Goal: Transaction & Acquisition: Purchase product/service

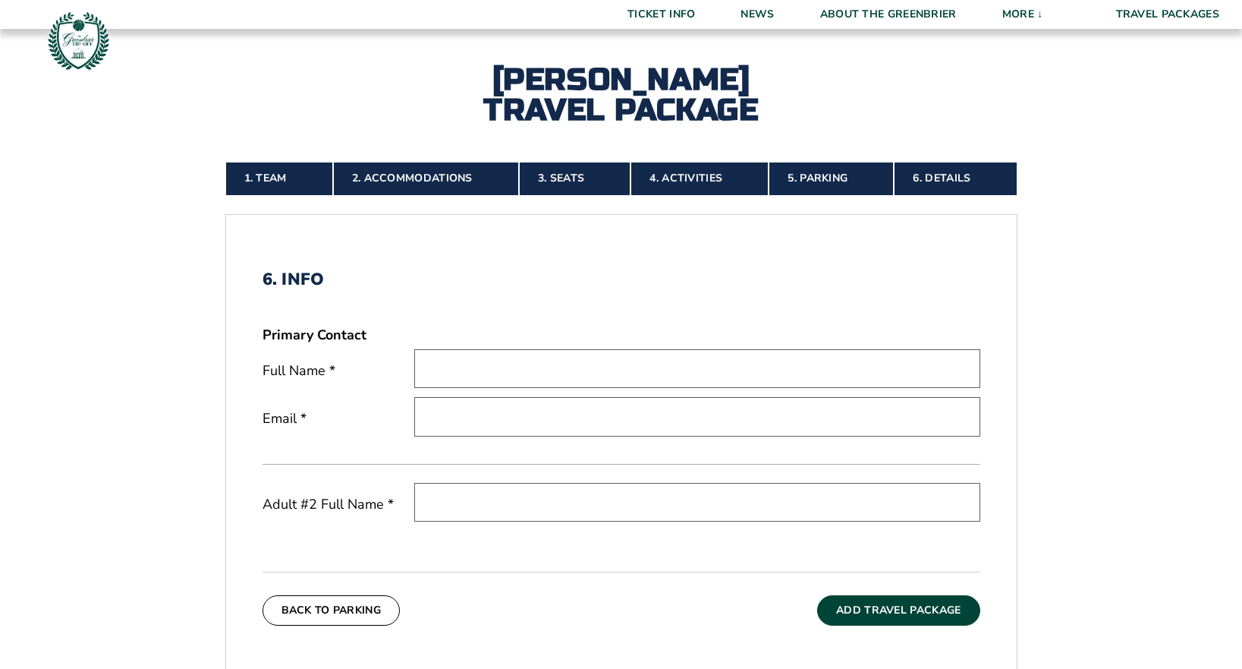
scroll to position [283, 0]
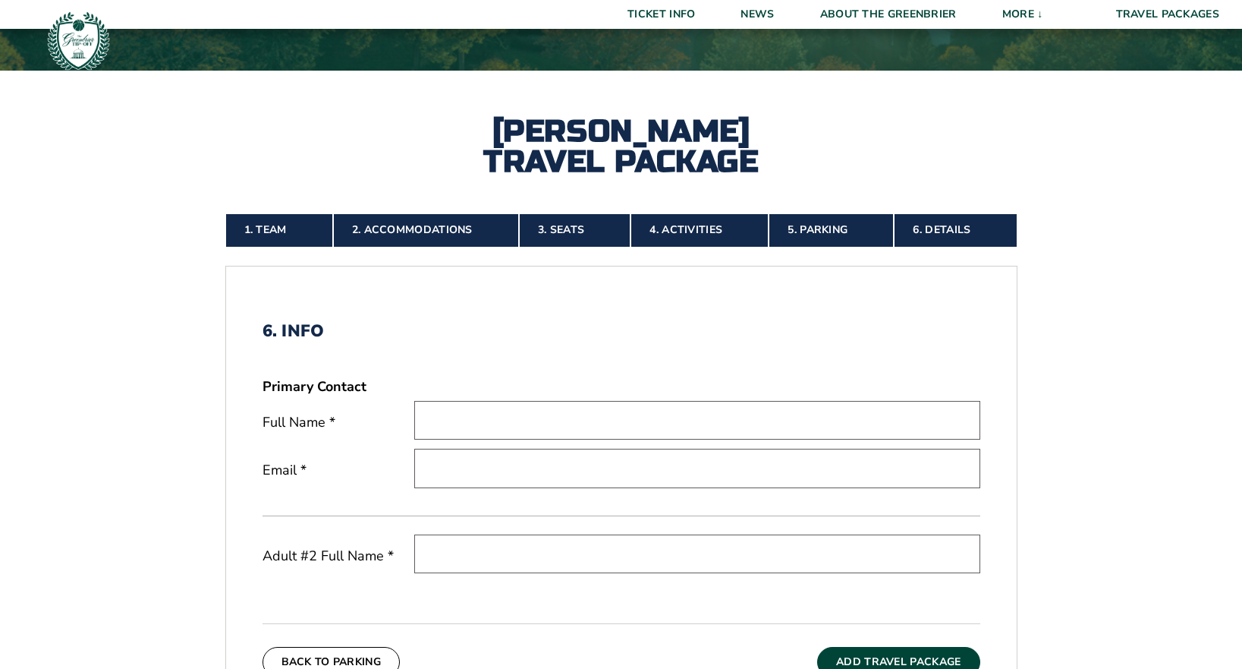
click at [524, 416] on input "text" at bounding box center [697, 420] width 566 height 39
type input "[PERSON_NAME]"
type input "[EMAIL_ADDRESS][DOMAIN_NAME]"
type input "n"
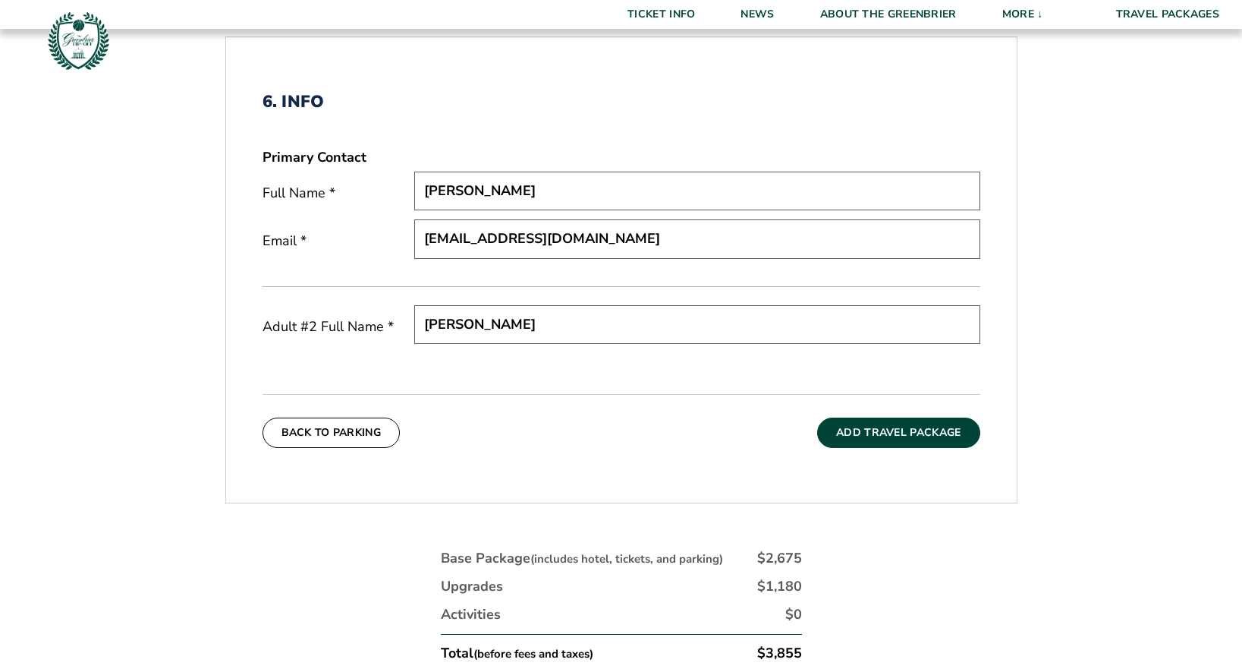
scroll to position [511, 0]
type input "[PERSON_NAME]"
click at [889, 430] on button "Add Travel Package" at bounding box center [898, 434] width 162 height 30
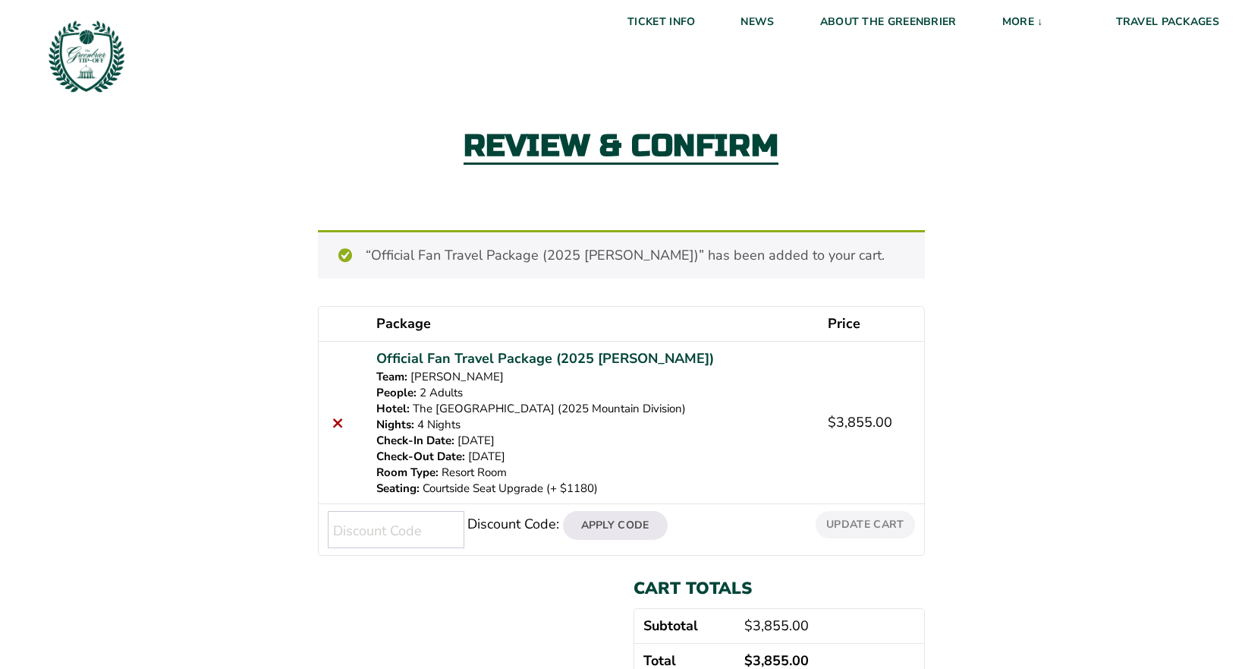
scroll to position [76, 0]
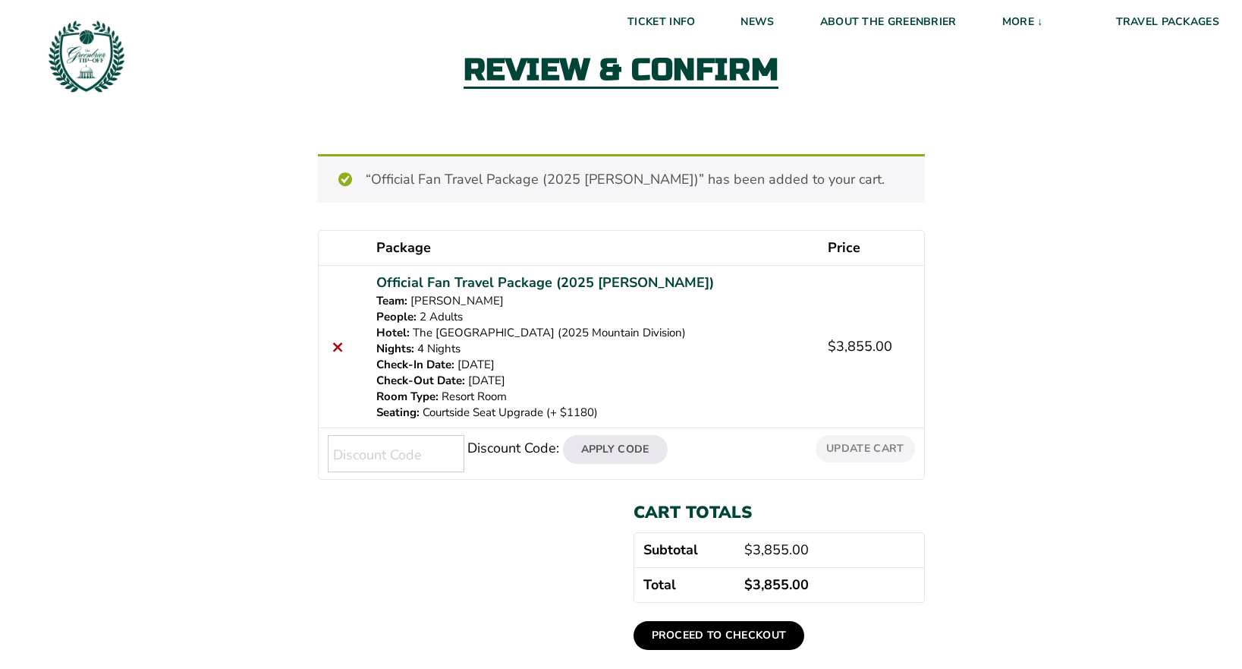
click at [763, 633] on link "Proceed to checkout" at bounding box center [719, 635] width 171 height 29
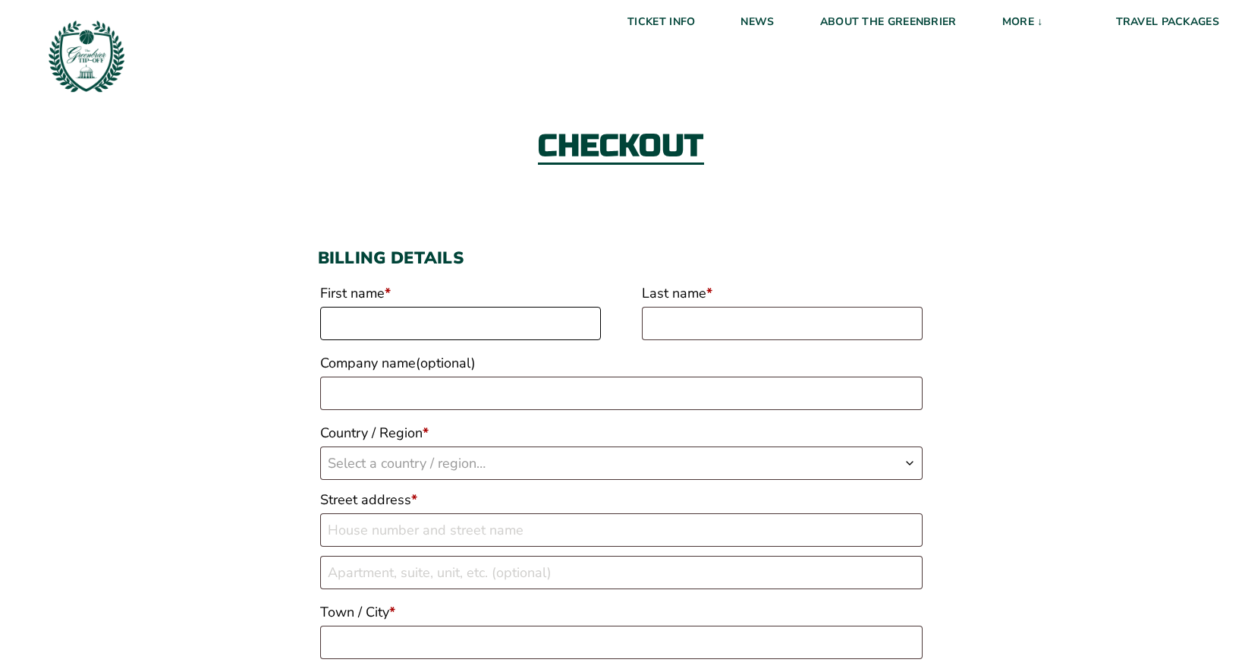
click at [414, 322] on input "First name *" at bounding box center [460, 323] width 281 height 33
type input "Kimberly"
type input "Kile"
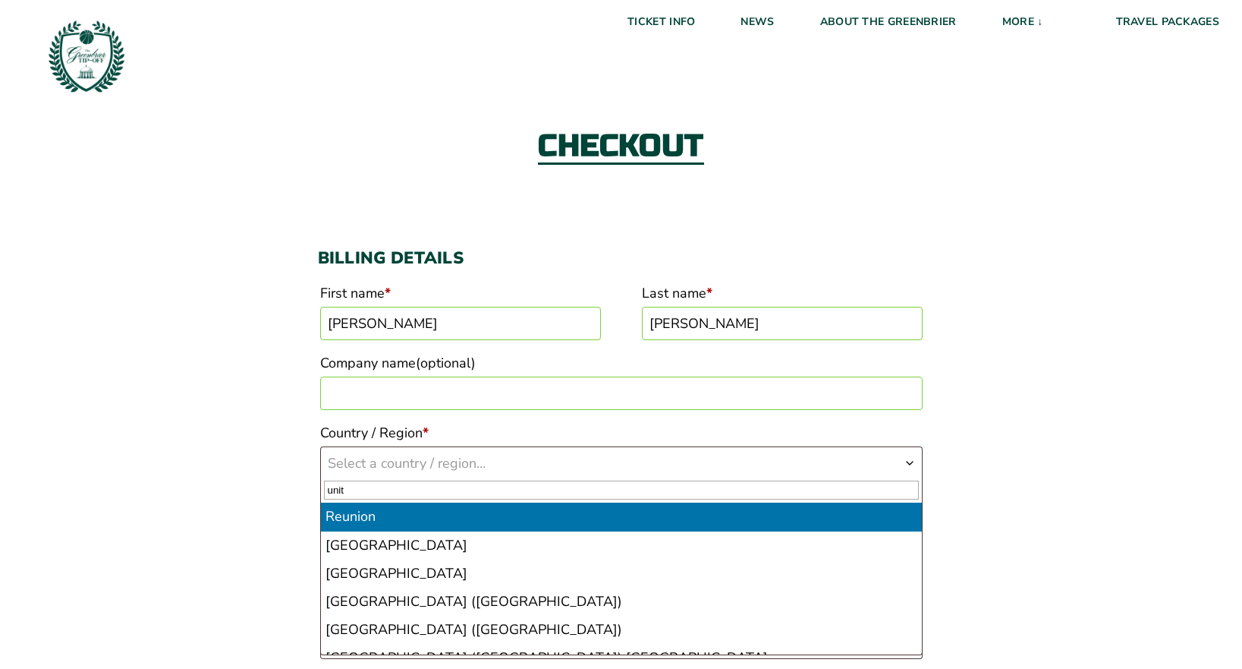
type input "unit"
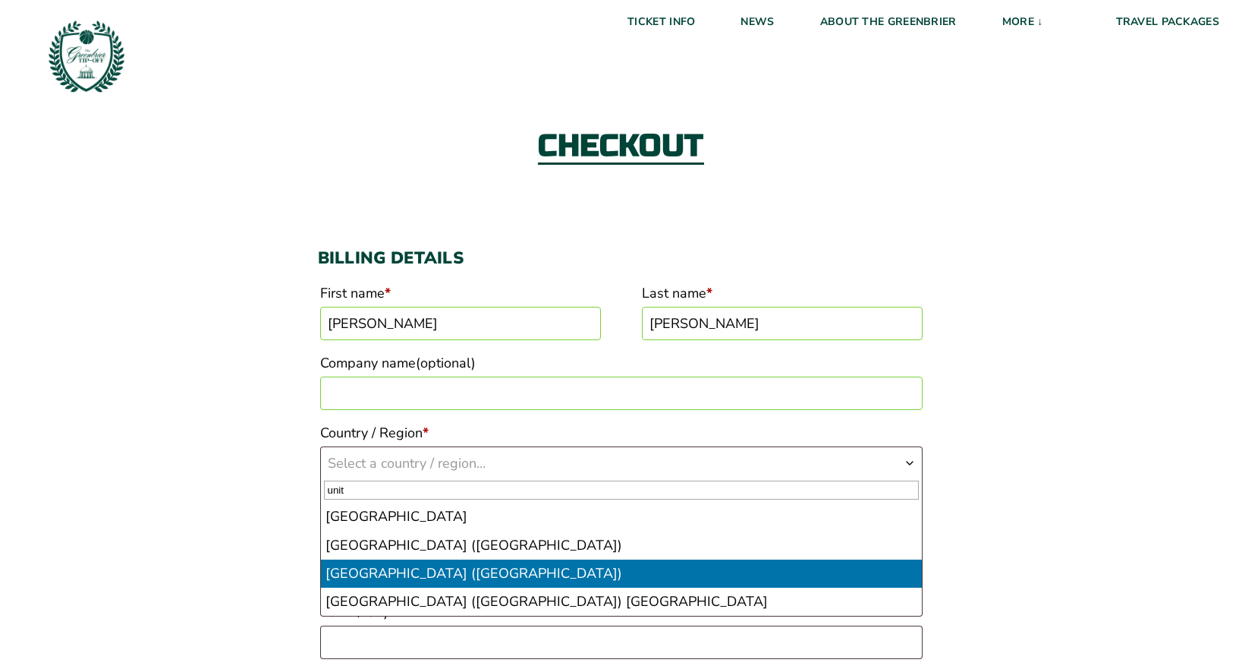
drag, startPoint x: 388, startPoint y: 574, endPoint x: 433, endPoint y: 553, distance: 49.6
select select "US"
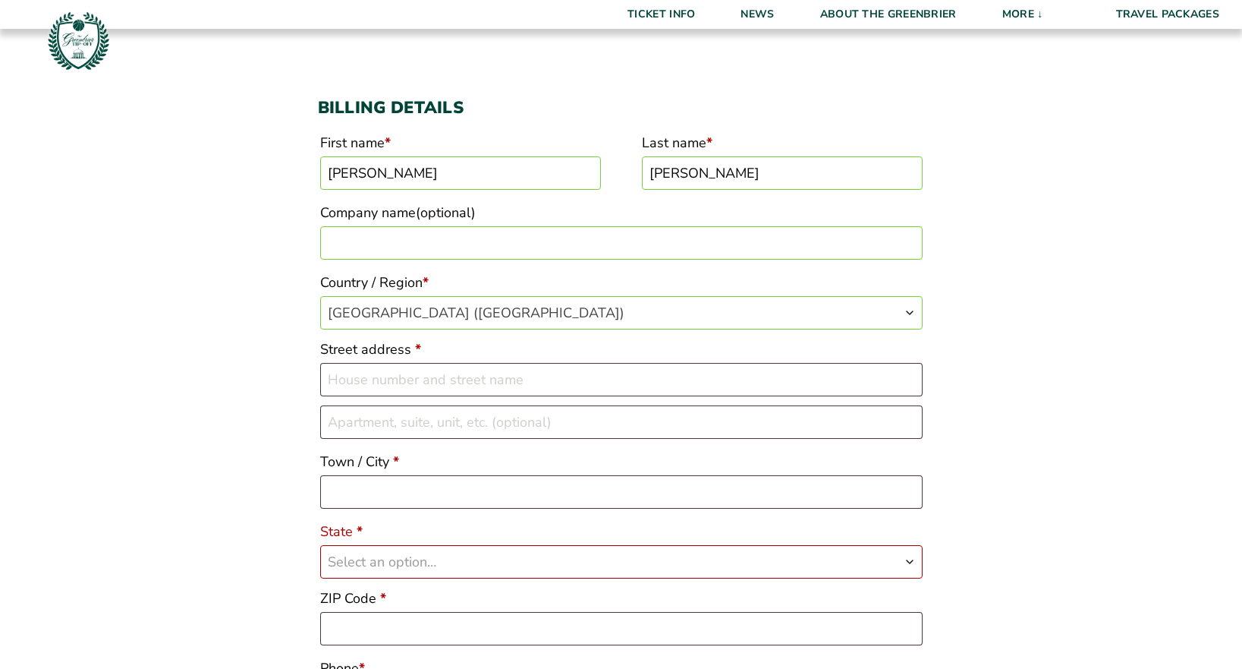
scroll to position [152, 0]
click at [392, 383] on input "Street address *" at bounding box center [621, 377] width 603 height 33
type input "1114 Grayson Drive"
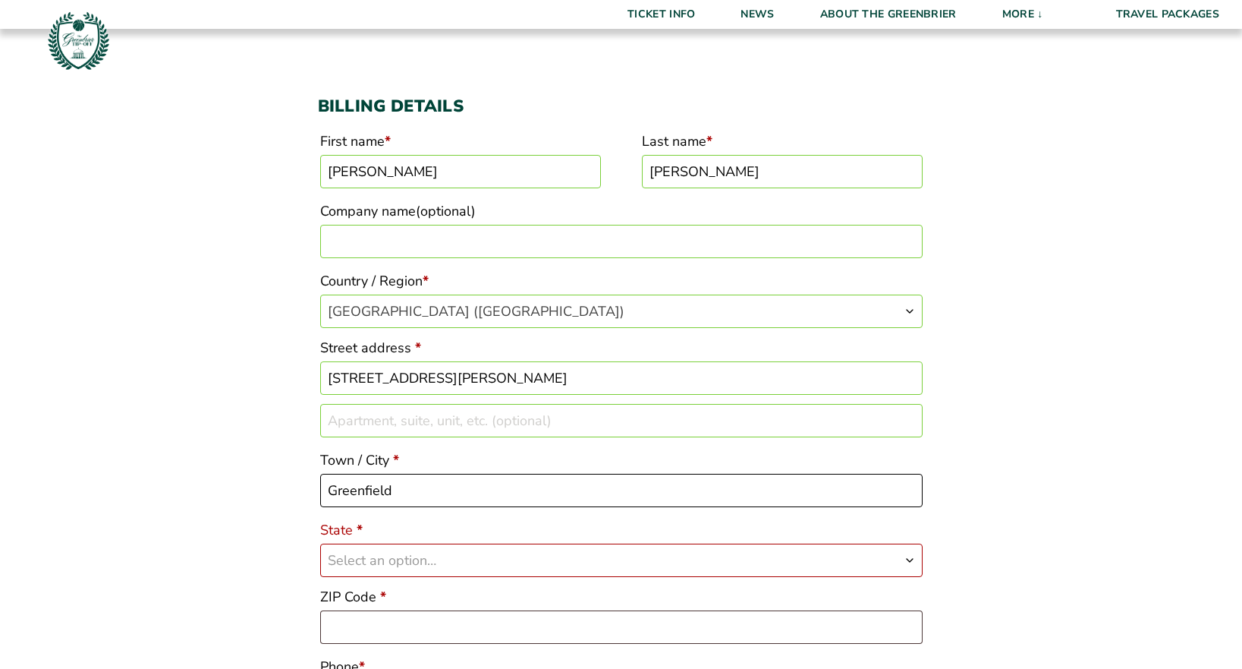
type input "Greenfield"
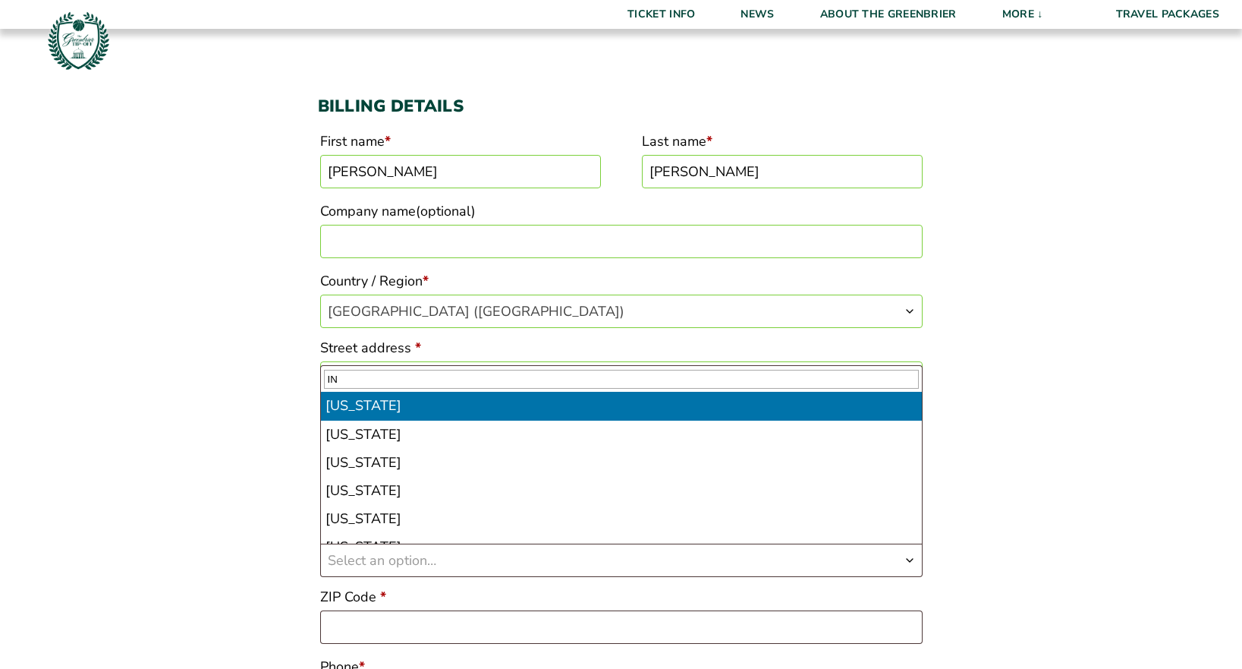
type input "IN"
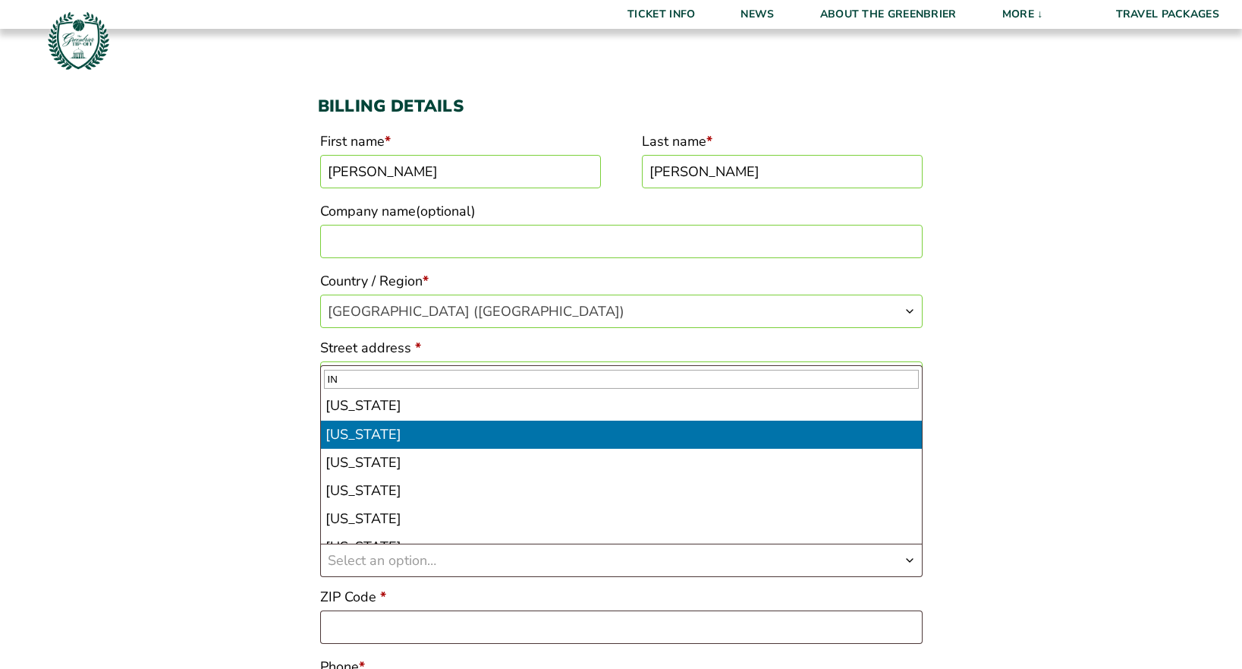
select select "IN"
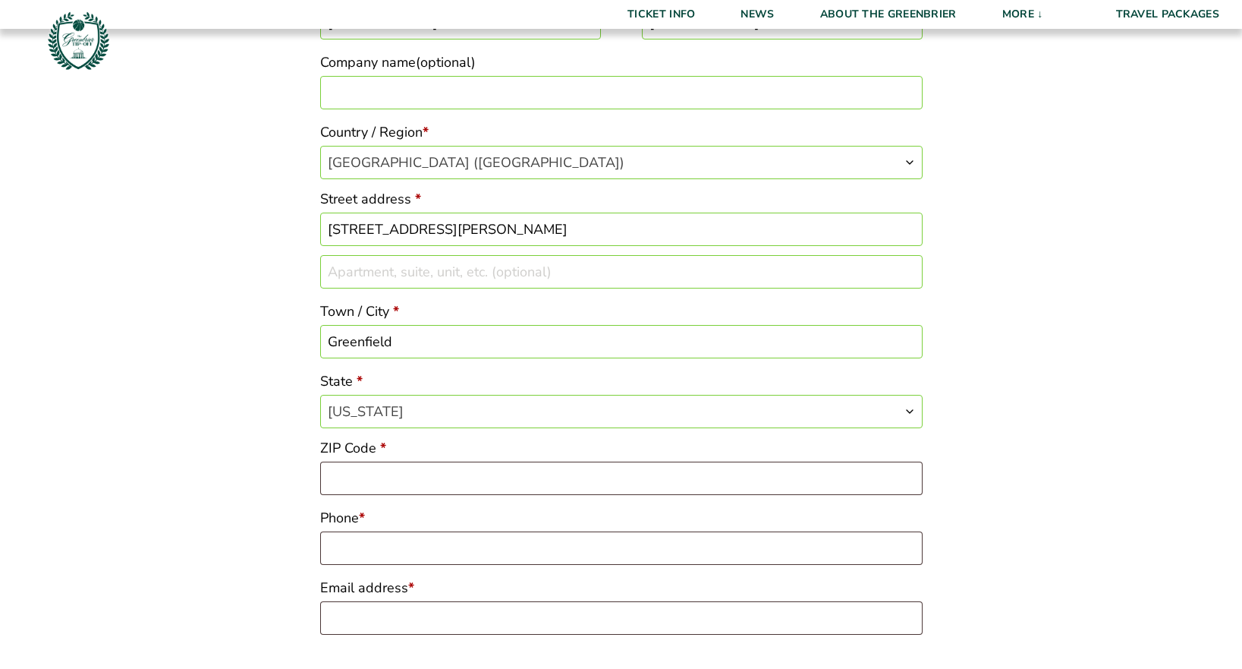
scroll to position [304, 0]
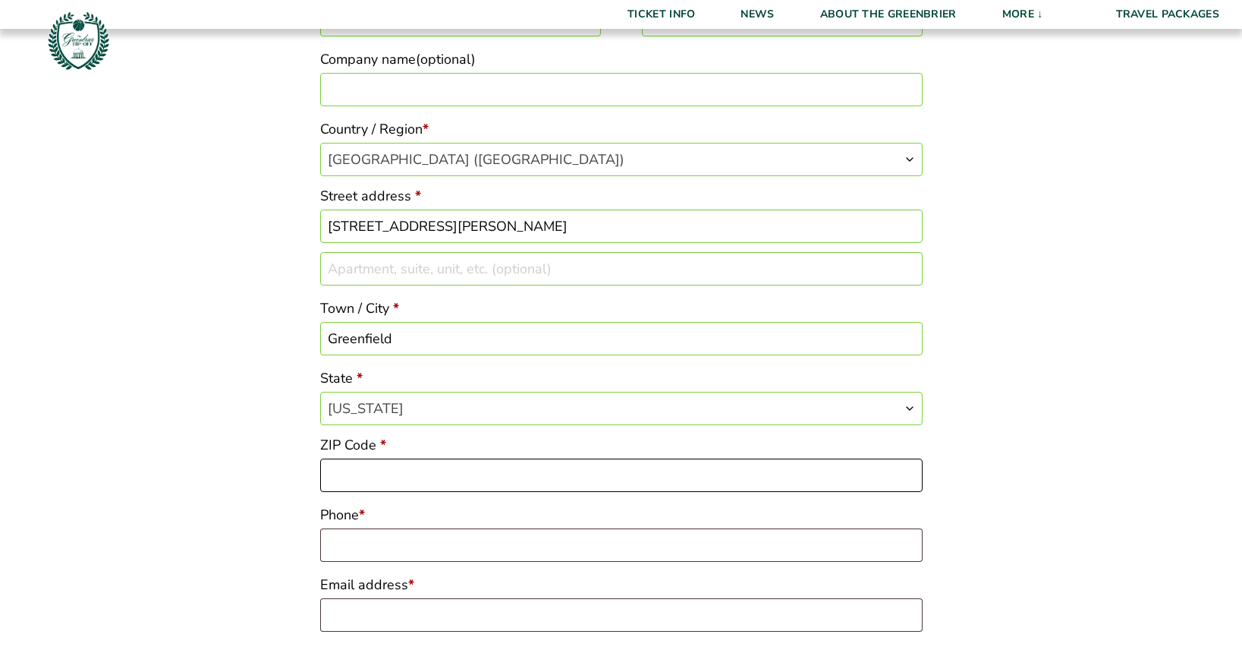
click at [399, 472] on input "ZIP Code *" at bounding box center [621, 474] width 603 height 33
type input "46140"
type input "3174452667"
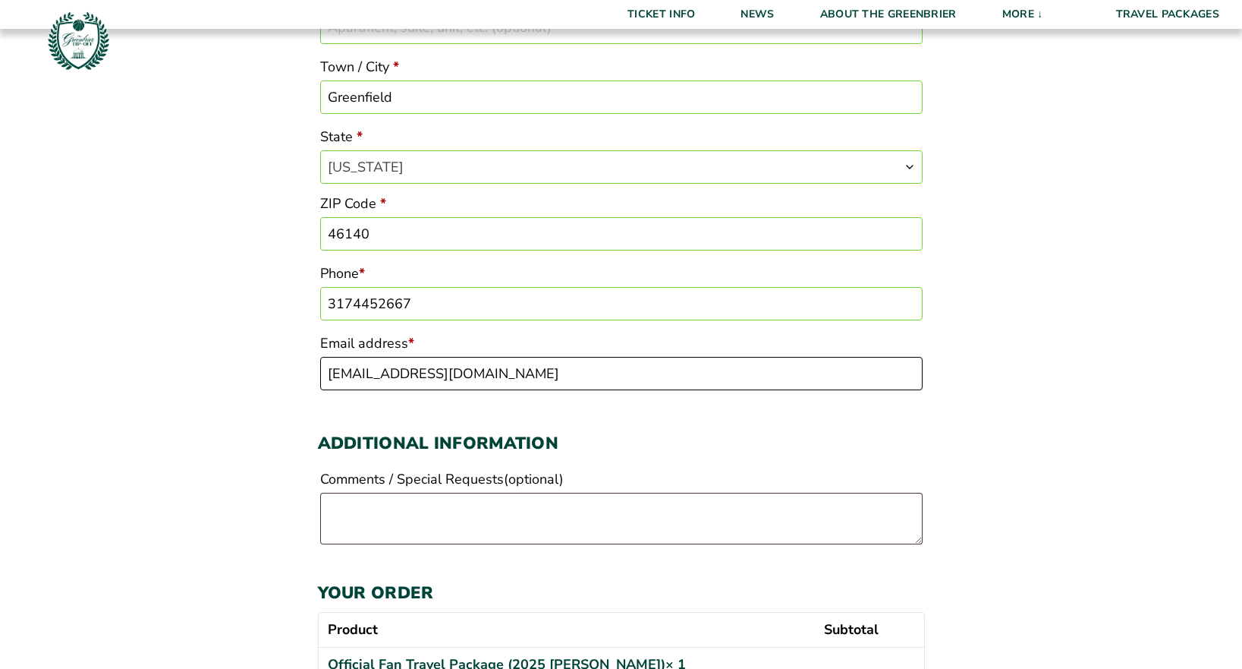
scroll to position [607, 0]
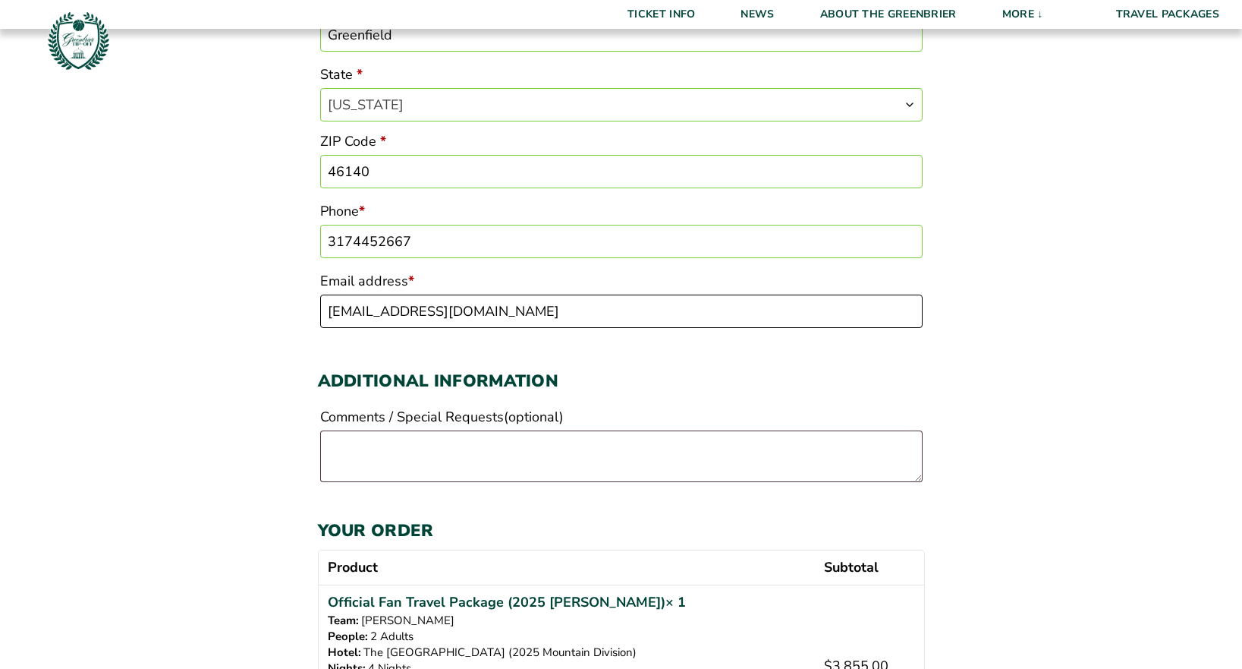
type input "kkile@att.net"
click at [452, 456] on textarea "Comments / Special Requests (optional)" at bounding box center [621, 456] width 603 height 52
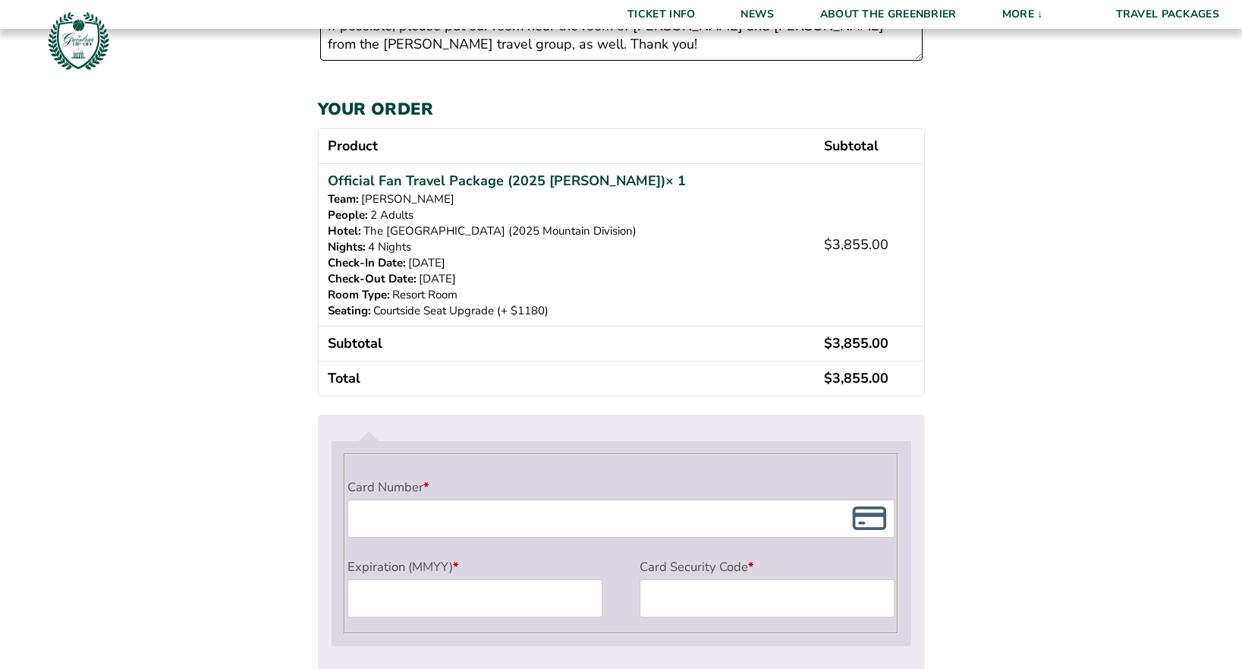
scroll to position [1062, 0]
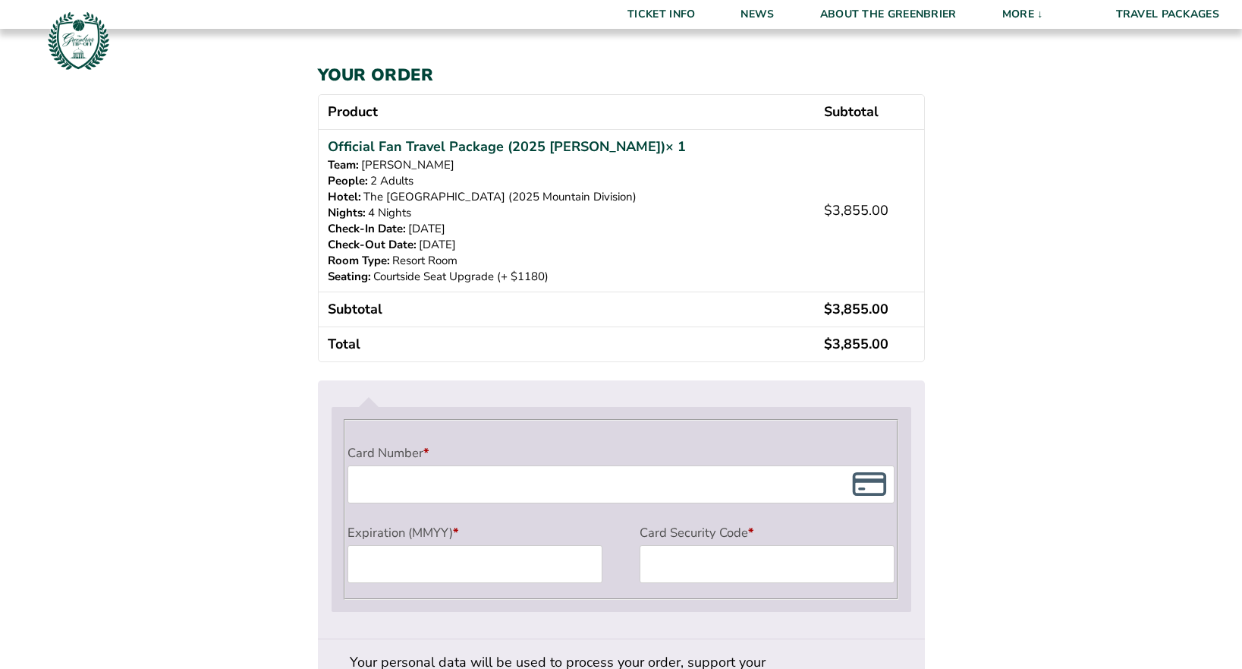
type textarea "If possible, please put our room near the room of Mary and Sam Shaw from the Bu…"
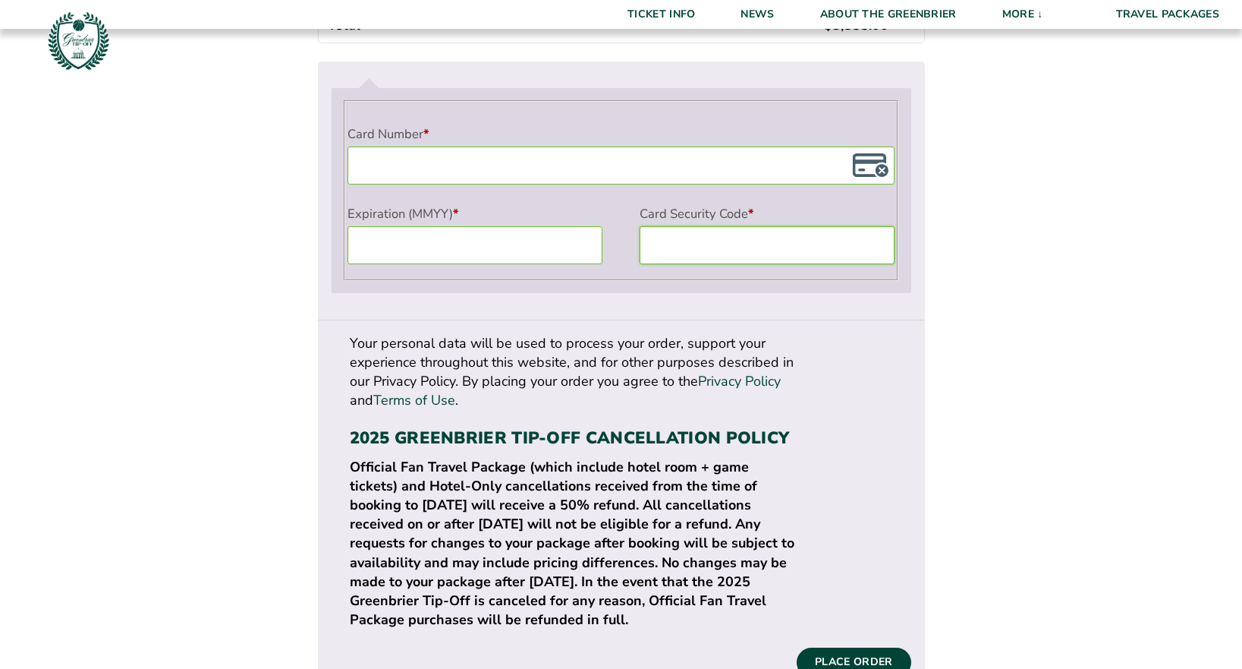
scroll to position [1366, 0]
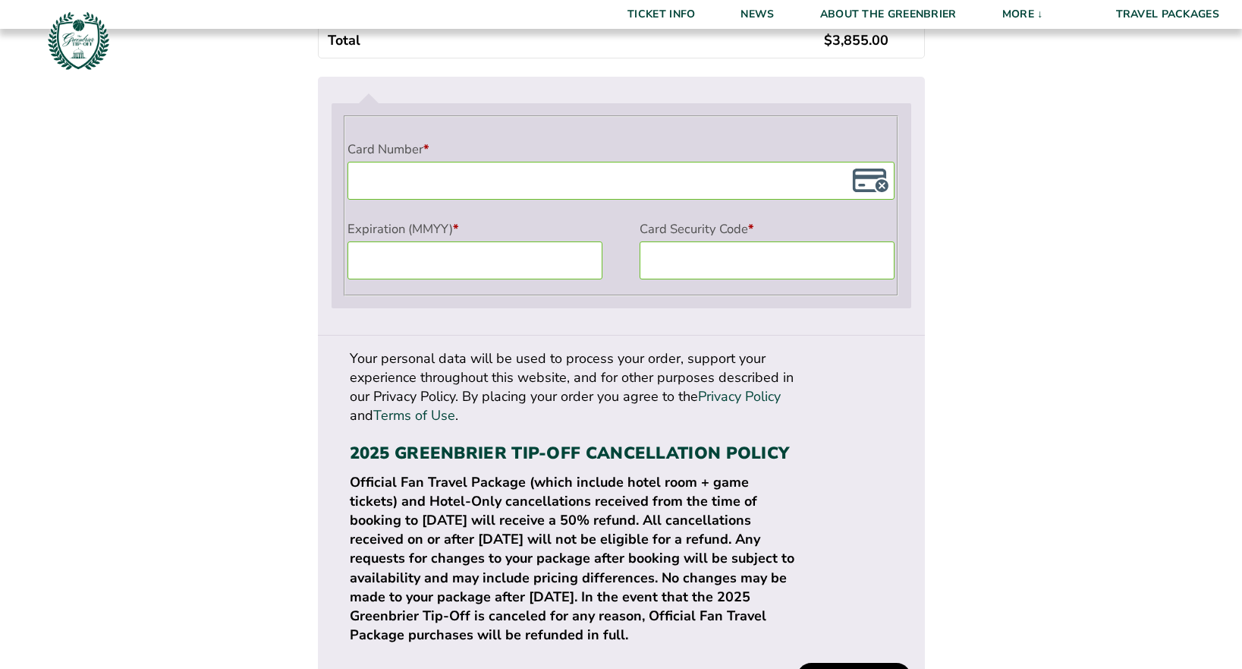
click at [893, 662] on button "Place order" at bounding box center [854, 676] width 114 height 29
